Goal: Information Seeking & Learning: Learn about a topic

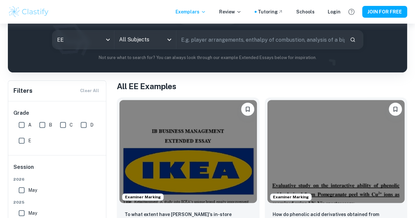
scroll to position [125, 0]
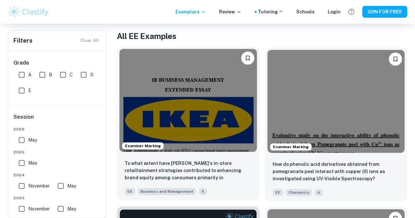
click at [180, 73] on img at bounding box center [187, 100] width 137 height 103
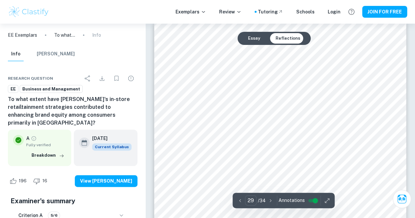
scroll to position [10276, 0]
click at [248, 39] on button "Essay" at bounding box center [254, 38] width 23 height 10
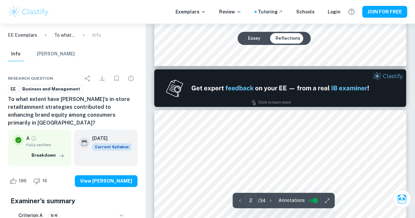
type input "1"
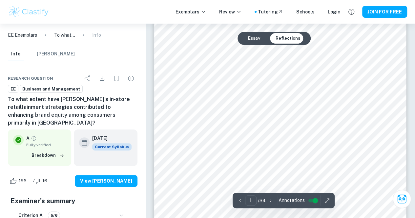
scroll to position [27, 0]
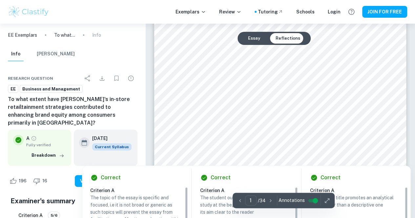
click at [193, 157] on div at bounding box center [195, 160] width 22 height 7
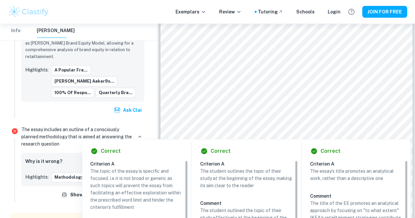
scroll to position [2242, 0]
click at [64, 172] on button "Methodology:" at bounding box center [69, 177] width 37 height 10
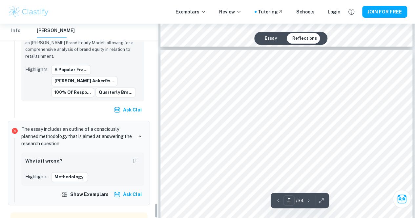
scroll to position [2279, 0]
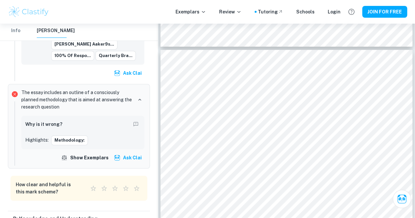
click at [116, 215] on div "B: Knowledge and Understanding" at bounding box center [76, 219] width 126 height 8
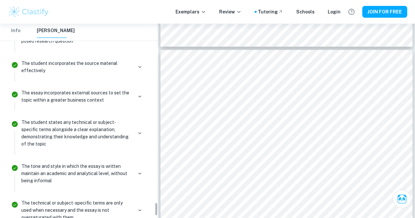
scroll to position [2530, 0]
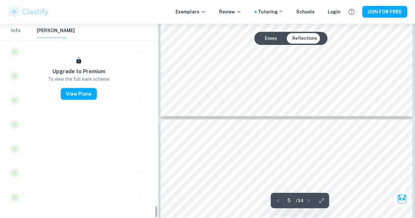
scroll to position [1444, 0]
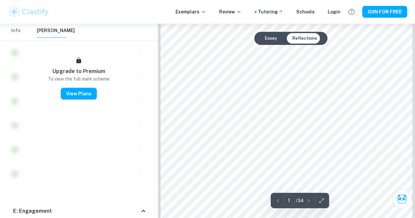
scroll to position [0, 0]
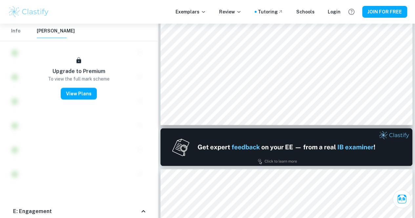
type input "2"
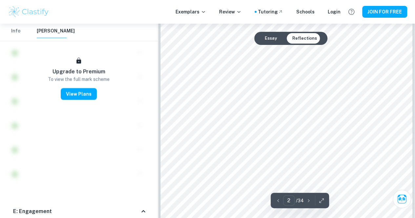
scroll to position [452, 0]
